Goal: Information Seeking & Learning: Learn about a topic

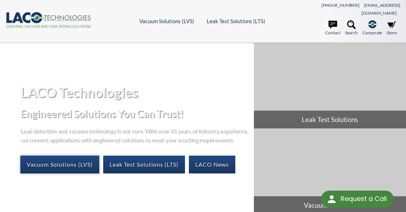
click at [54, 162] on link "Vacuum Solutions (LVS)" at bounding box center [59, 165] width 79 height 18
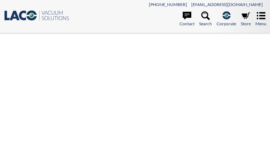
select select "Widget Language Translate"
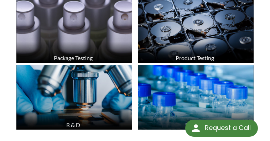
scroll to position [293, 0]
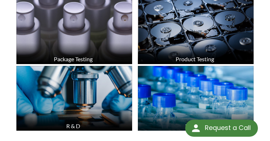
click at [168, 34] on img at bounding box center [196, 31] width 116 height 65
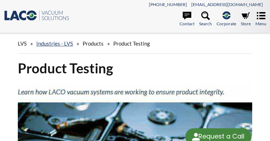
select select "Widget Language Translate"
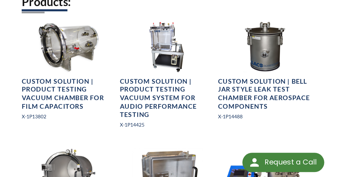
scroll to position [448, 0]
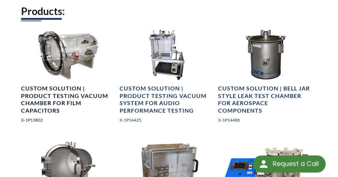
click at [50, 95] on h4 "Custom Solution | Product Testing Vacuum Chamber for Film Capacitors" at bounding box center [68, 100] width 94 height 30
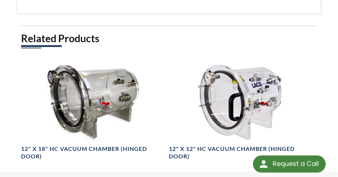
scroll to position [387, 0]
